Goal: Find specific page/section: Find specific page/section

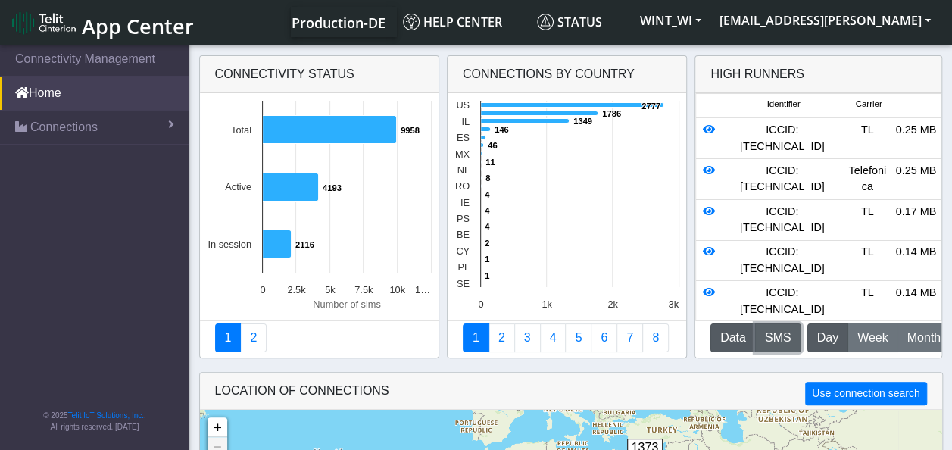
click at [785, 339] on button "SMS" at bounding box center [778, 337] width 46 height 29
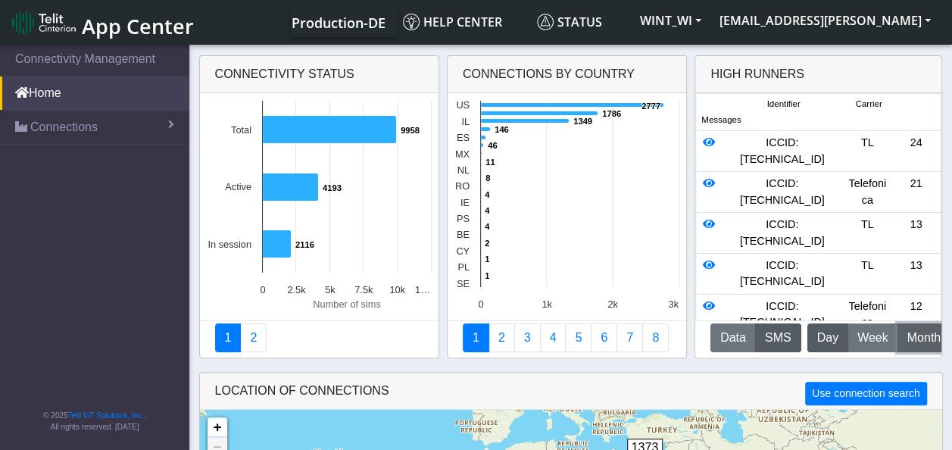
click at [907, 335] on span "Month" at bounding box center [923, 338] width 33 height 18
click at [817, 343] on span "Day" at bounding box center [827, 338] width 21 height 18
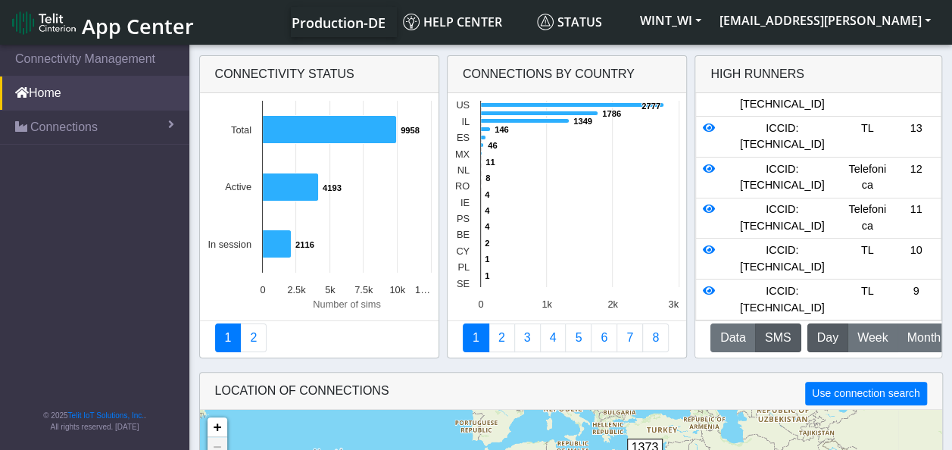
scroll to position [163, 0]
click at [921, 348] on button "M Month" at bounding box center [923, 337] width 53 height 29
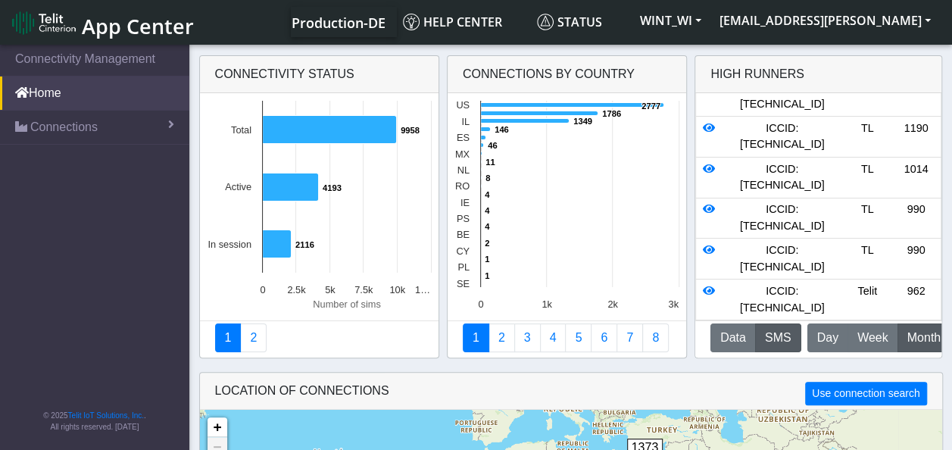
scroll to position [0, 0]
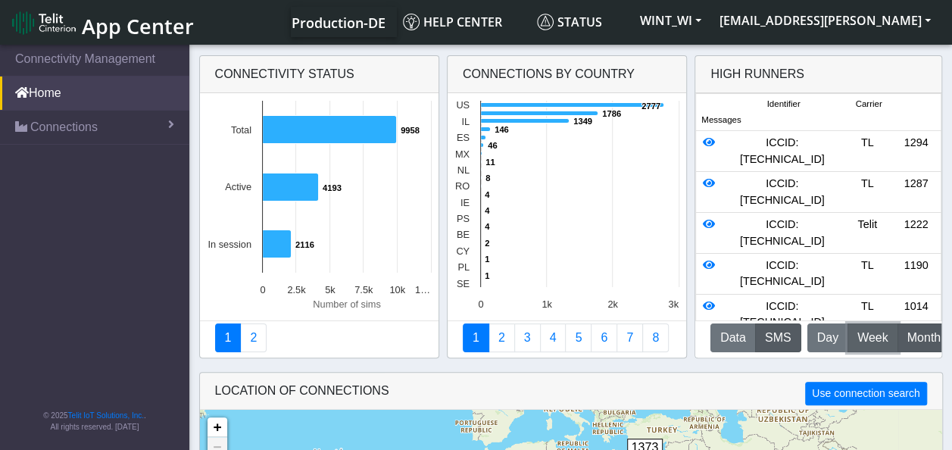
click at [861, 332] on span "Week" at bounding box center [872, 338] width 31 height 18
click at [908, 335] on span "Month" at bounding box center [923, 338] width 33 height 18
click at [97, 226] on nav "Connectivity Management Home Connections List Map © 2025 Telit IoT Solutions, I…" at bounding box center [94, 248] width 189 height 413
